Goal: Transaction & Acquisition: Purchase product/service

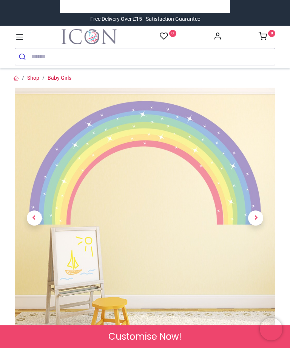
click at [263, 219] on span "Next" at bounding box center [255, 218] width 15 height 15
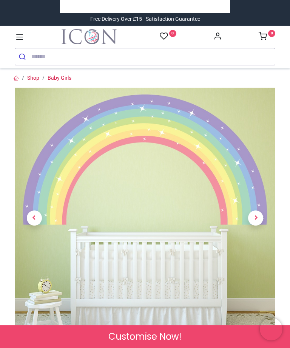
click at [261, 216] on span "Next" at bounding box center [255, 218] width 15 height 15
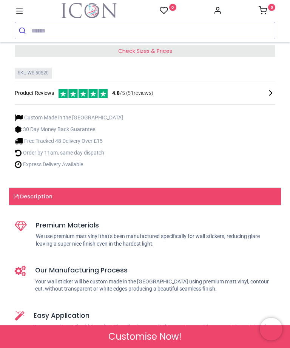
scroll to position [253, 0]
click at [139, 52] on span "Check Sizes & Prices" at bounding box center [145, 51] width 54 height 8
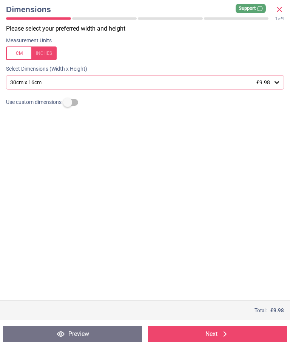
click at [47, 55] on div at bounding box center [31, 54] width 51 height 14
click at [278, 79] on icon at bounding box center [277, 83] width 8 height 8
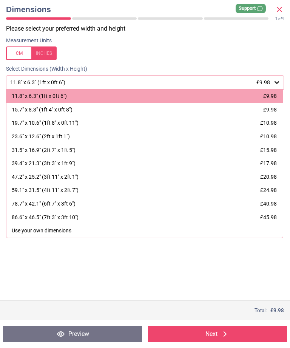
click at [203, 186] on div "59.1" x 31.5" (4ft 11" x 2ft 7") £24.98" at bounding box center [144, 191] width 277 height 14
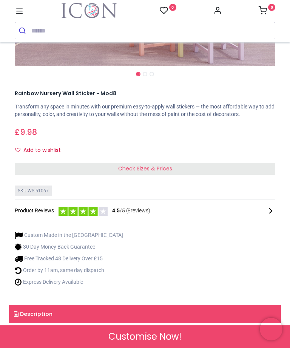
scroll to position [259, 0]
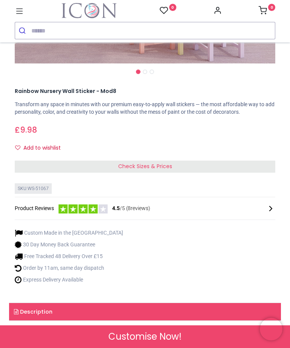
click at [158, 164] on span "Check Sizes & Prices" at bounding box center [145, 167] width 54 height 8
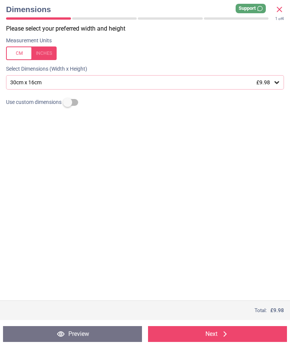
click at [269, 82] on span "£9.98" at bounding box center [264, 82] width 14 height 6
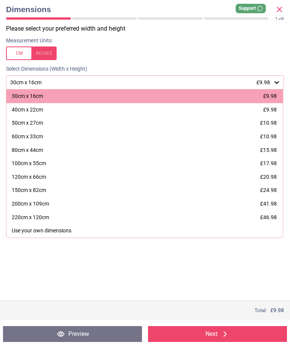
click at [23, 55] on div at bounding box center [31, 54] width 51 height 14
